Goal: Transaction & Acquisition: Purchase product/service

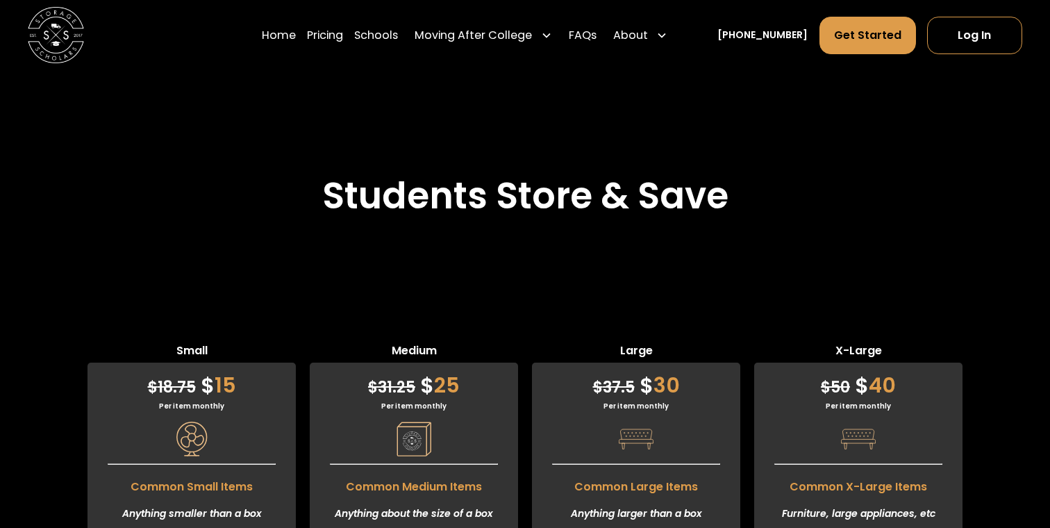
scroll to position [3240, 0]
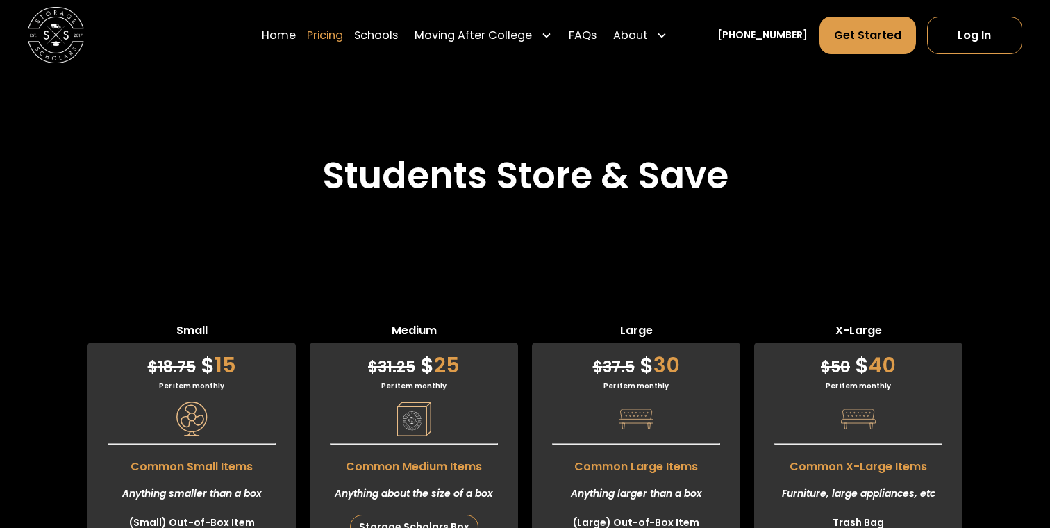
click at [343, 41] on link "Pricing" at bounding box center [325, 34] width 36 height 39
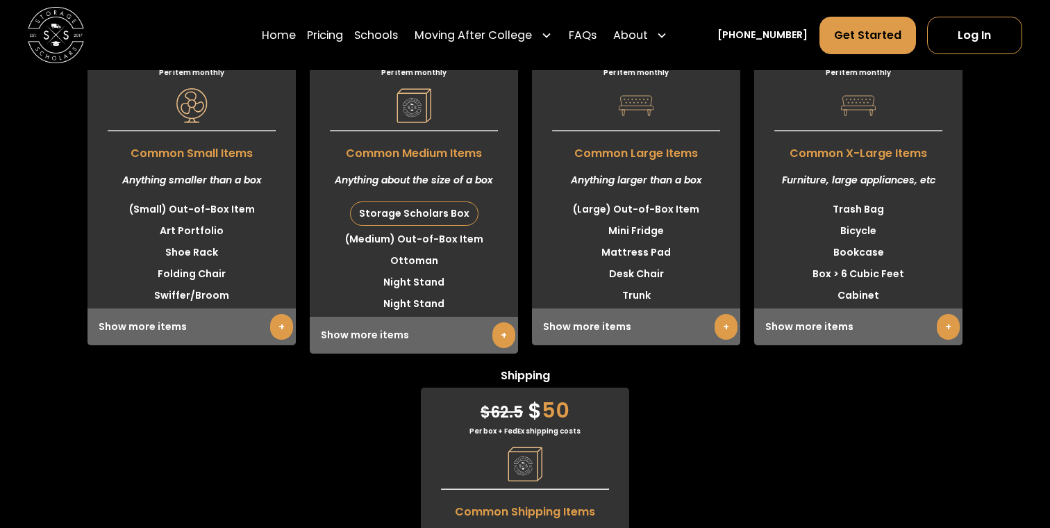
scroll to position [3754, 0]
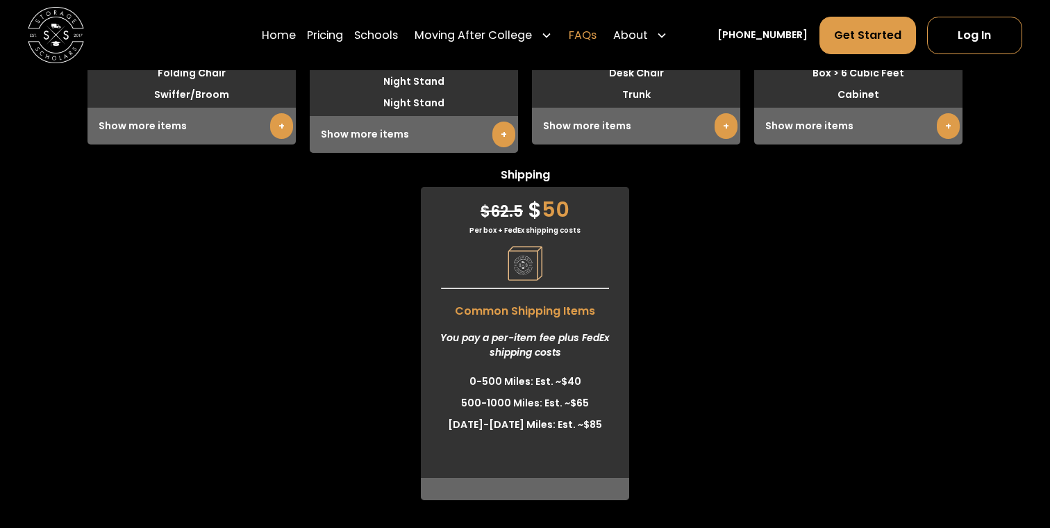
click at [596, 37] on link "FAQs" at bounding box center [583, 34] width 28 height 39
click at [797, 183] on div "Small $ 18.75 $ 15 Per item monthly Common Small Items Anything smaller than a …" at bounding box center [525, 153] width 1050 height 691
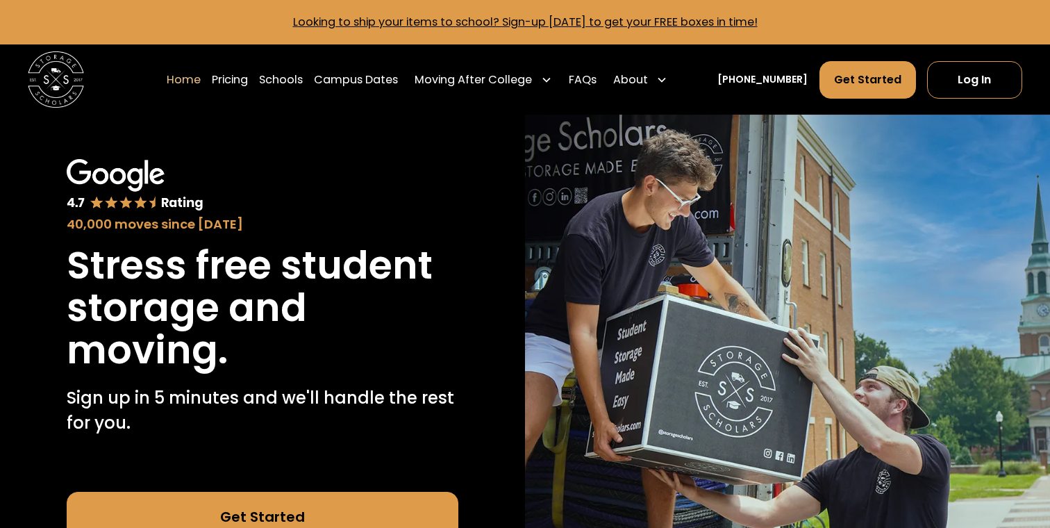
click at [512, 24] on link "Looking to ship your items to school? Sign-up [DATE] to get your FREE boxes in …" at bounding box center [525, 22] width 464 height 16
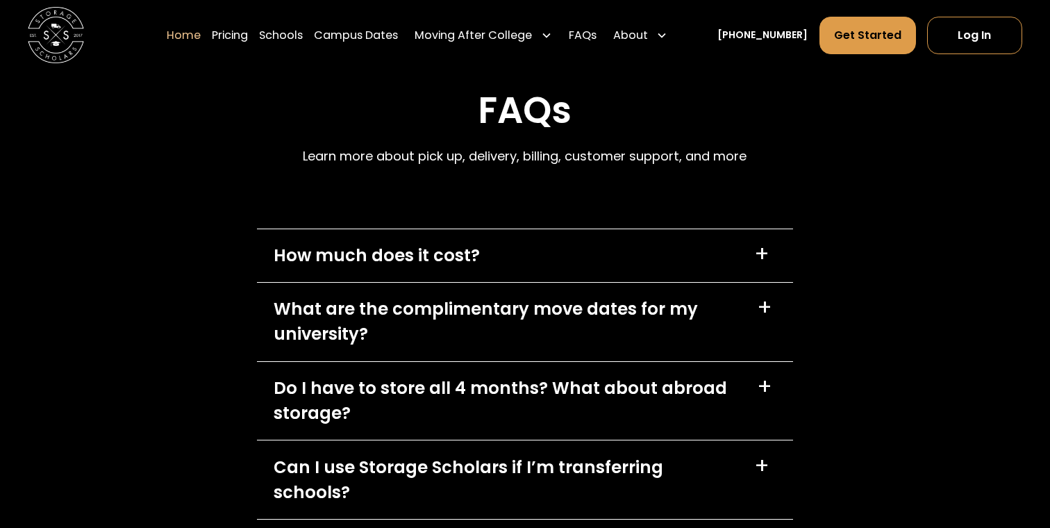
scroll to position [4014, 0]
